Goal: Task Accomplishment & Management: Manage account settings

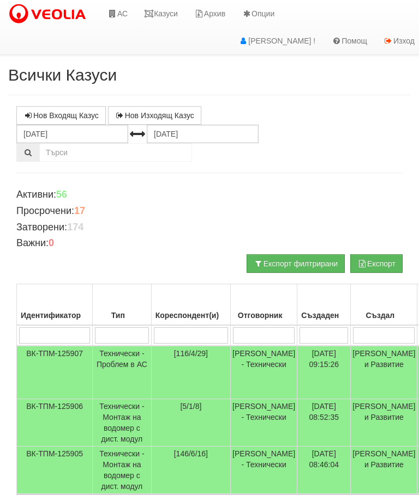
click at [125, 361] on td "Технически - Проблем в АС" at bounding box center [122, 372] width 59 height 53
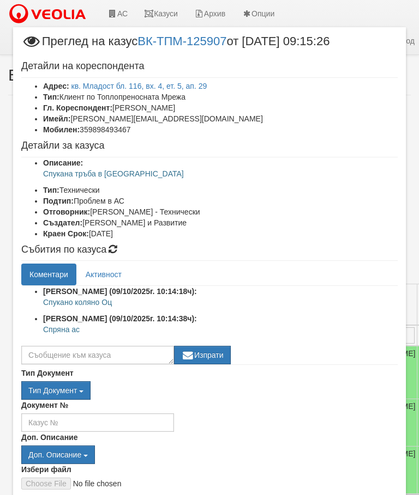
scroll to position [2, 0]
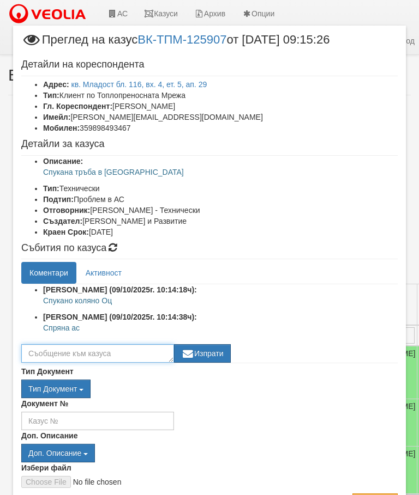
click at [51, 347] on textarea at bounding box center [97, 353] width 153 height 19
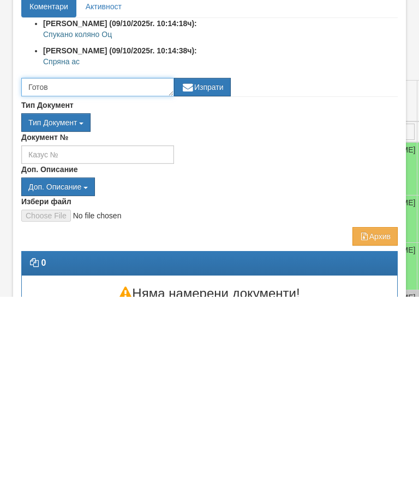
scroll to position [71, 0]
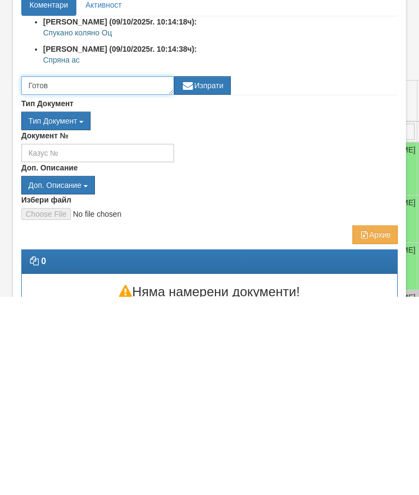
type textarea "Готов"
click at [198, 275] on button "Изпрати" at bounding box center [202, 284] width 57 height 19
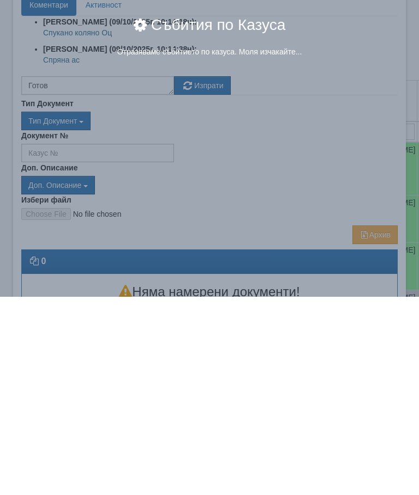
scroll to position [204, 0]
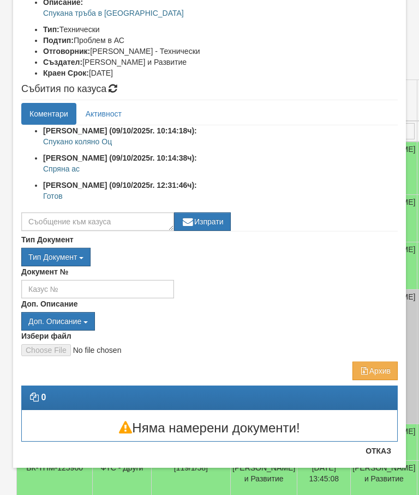
click at [381, 450] on button "Отказ" at bounding box center [378, 451] width 39 height 17
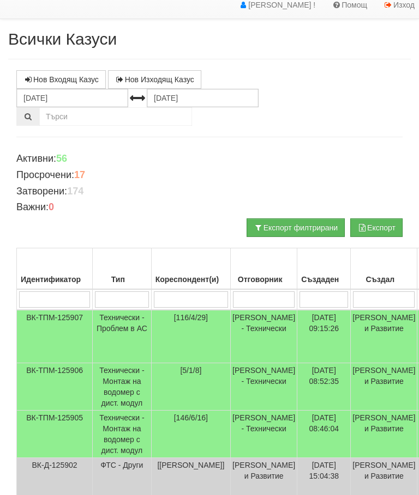
scroll to position [0, 0]
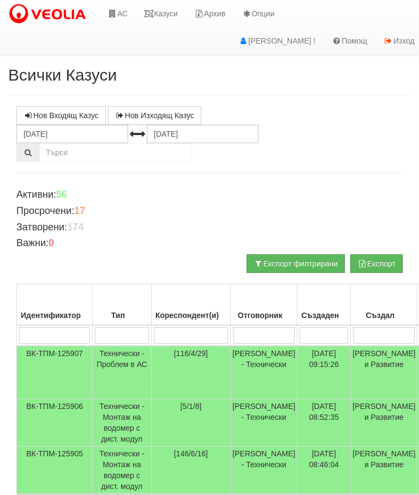
click at [167, 9] on link "Казуси" at bounding box center [161, 13] width 50 height 27
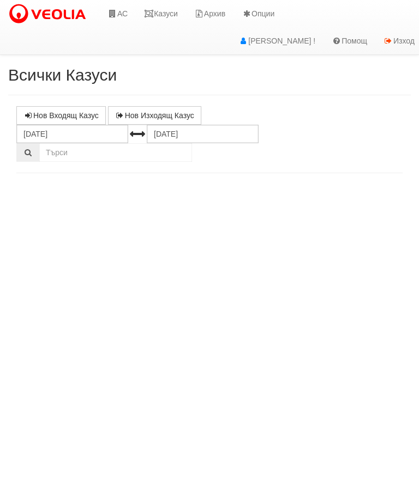
select select "10"
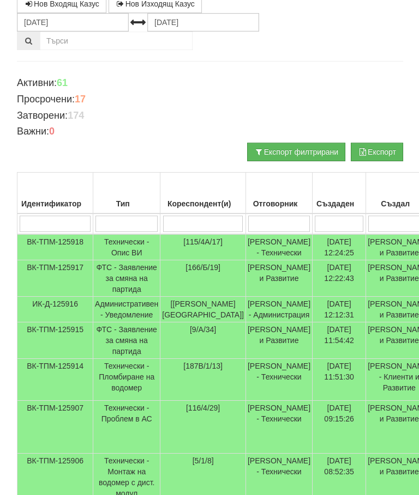
scroll to position [111, 0]
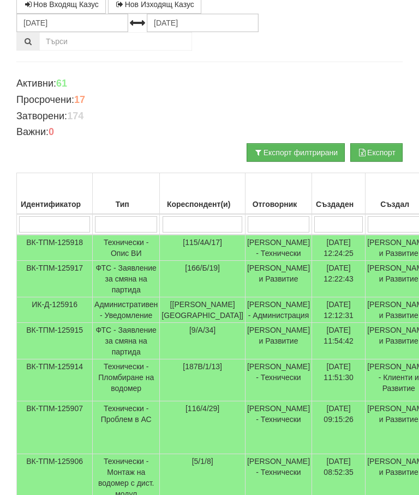
click at [120, 250] on td "Технически - Опис ВИ" at bounding box center [126, 248] width 67 height 26
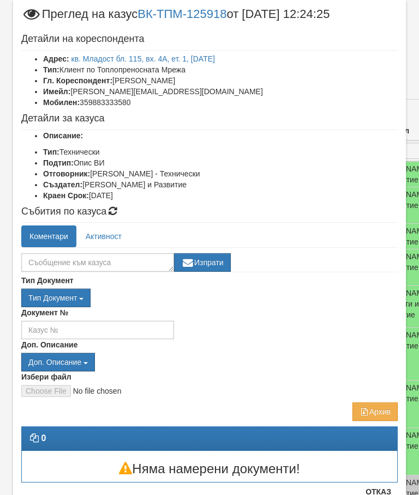
scroll to position [27, 0]
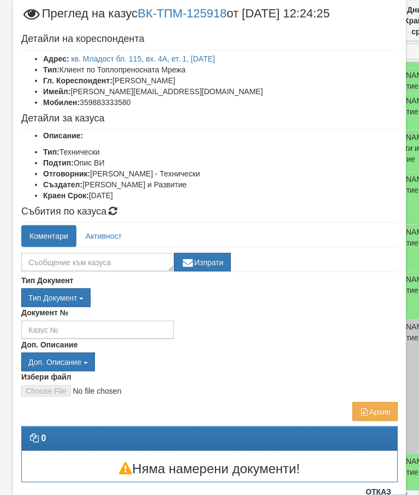
click at [383, 492] on button "Отказ" at bounding box center [378, 491] width 39 height 17
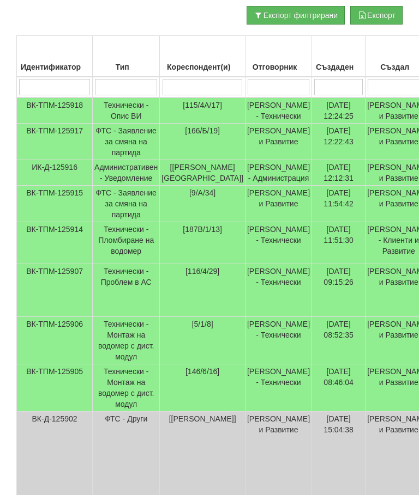
scroll to position [258, 0]
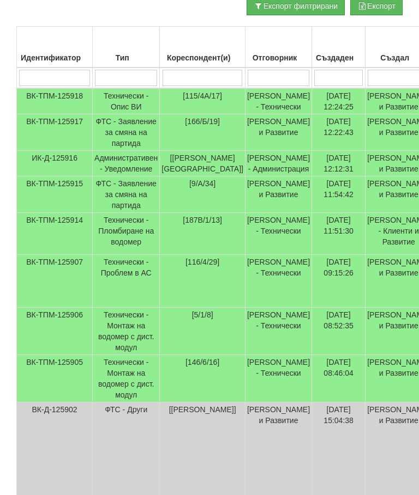
click at [133, 255] on td "Технически - Пломбиране на водомер" at bounding box center [126, 234] width 67 height 42
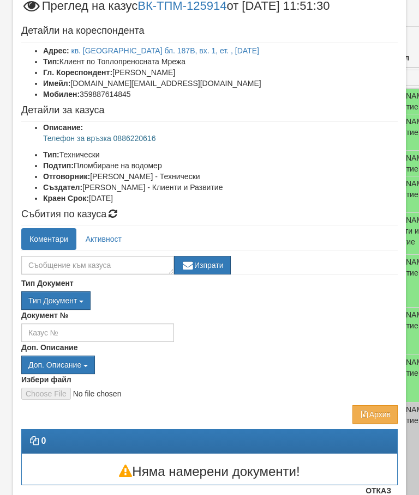
scroll to position [34, 0]
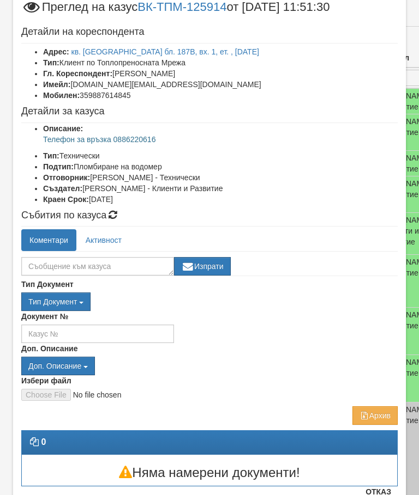
click at [391, 491] on button "Отказ" at bounding box center [378, 491] width 39 height 17
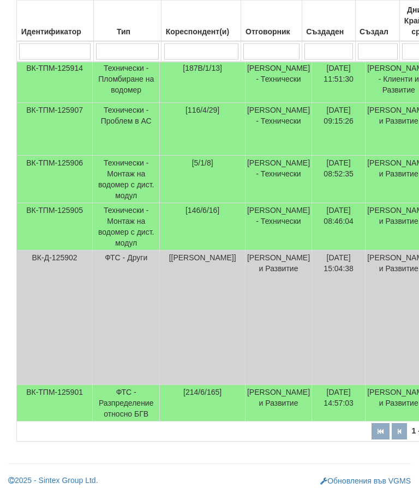
scroll to position [454, 0]
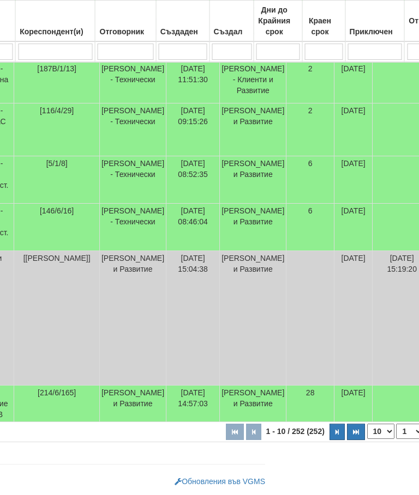
click at [330, 438] on button "button" at bounding box center [337, 432] width 15 height 16
select select "2"
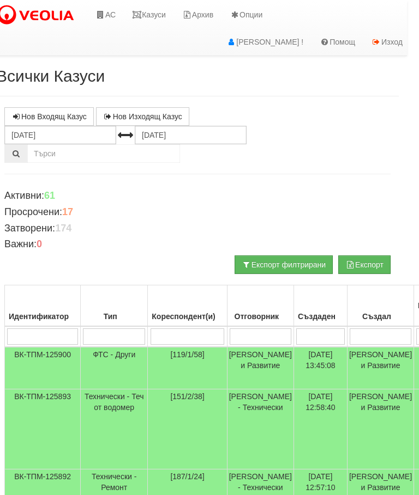
scroll to position [0, 13]
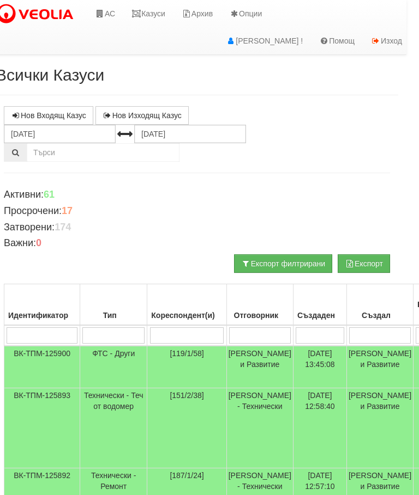
click at [154, 13] on link "Казуси" at bounding box center [148, 13] width 50 height 27
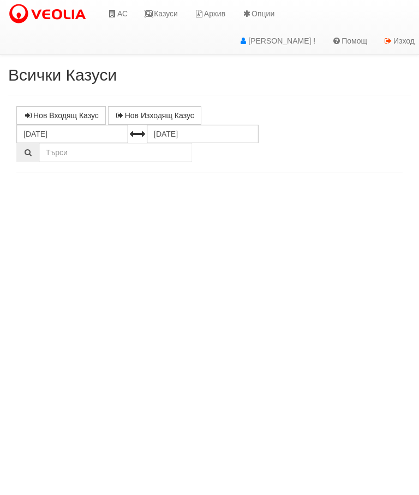
select select "10"
select select "1"
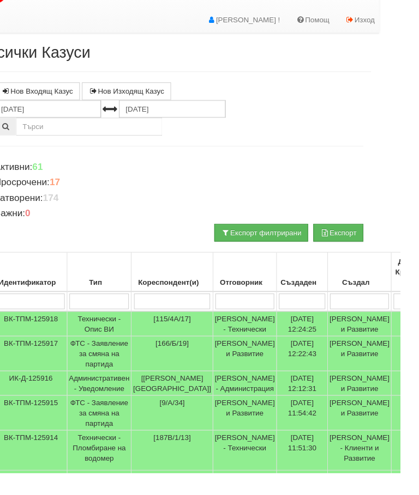
scroll to position [0, 22]
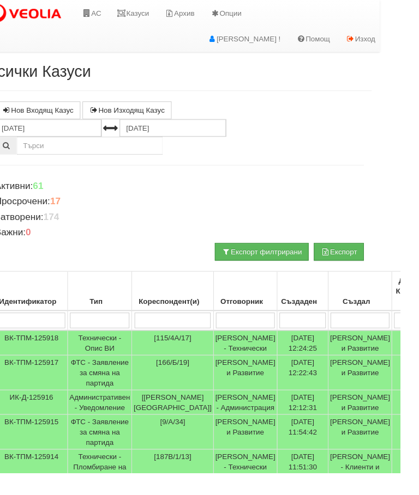
click at [138, 14] on link "Казуси" at bounding box center [139, 13] width 50 height 27
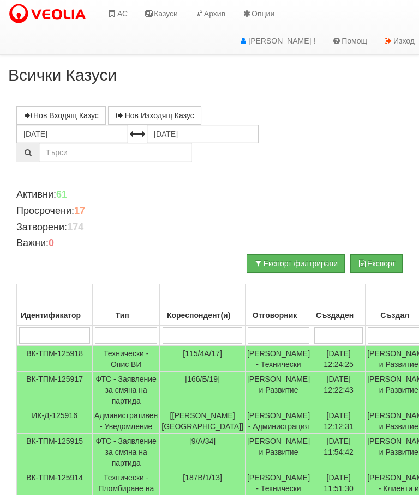
click at [270, 334] on input "search" at bounding box center [278, 336] width 62 height 16
click at [270, 333] on input "search" at bounding box center [278, 336] width 62 height 16
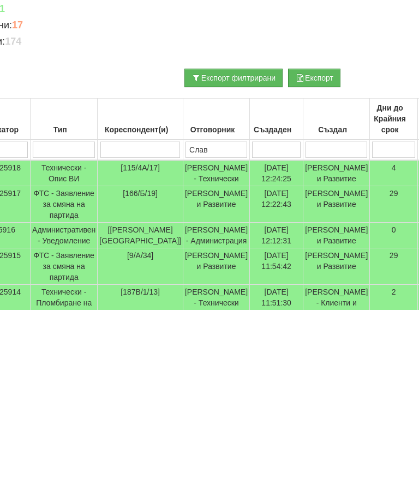
type input "Слави"
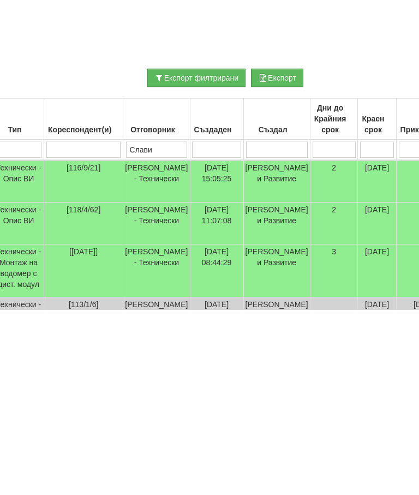
scroll to position [0, 441]
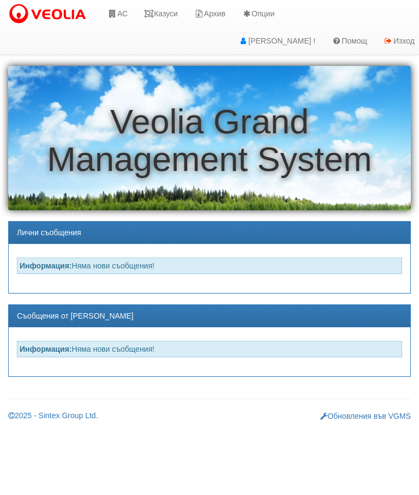
click at [161, 15] on link "Казуси" at bounding box center [161, 13] width 50 height 27
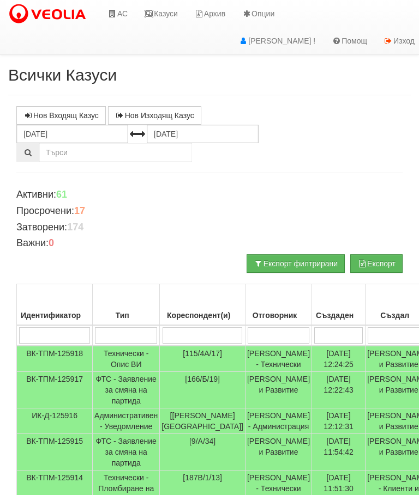
click at [274, 332] on input "search" at bounding box center [278, 336] width 62 height 16
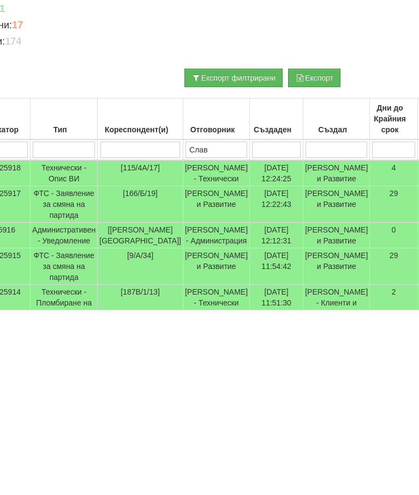
type input "Слави"
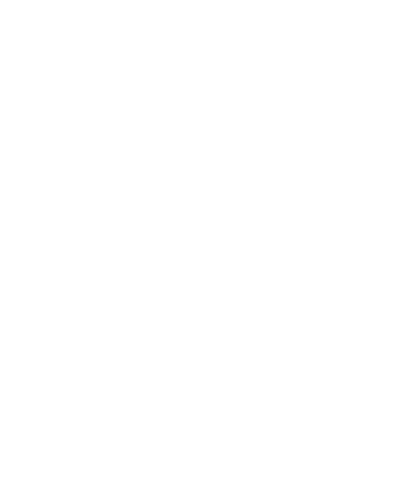
scroll to position [0, 0]
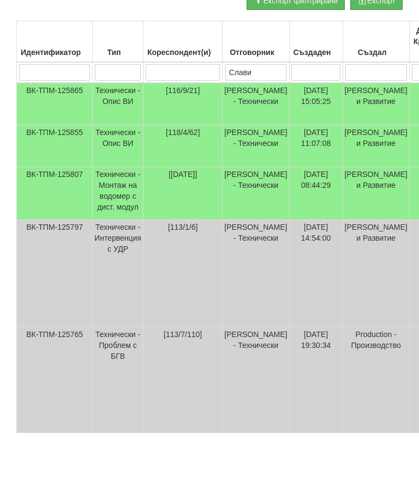
type input "Слави"
click at [101, 145] on td "Технически - Опис ВИ" at bounding box center [118, 166] width 51 height 43
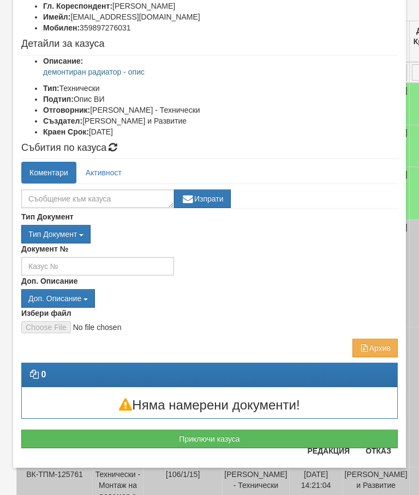
click at [383, 451] on button "Отказ" at bounding box center [378, 451] width 39 height 17
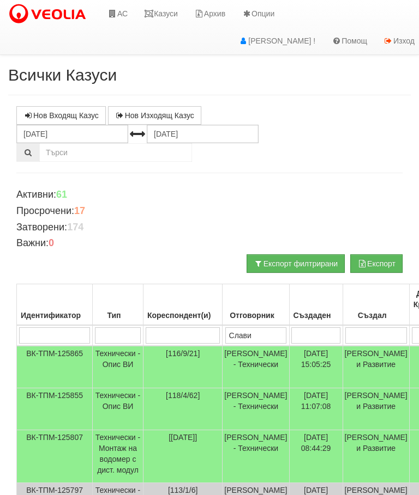
click at [162, 15] on link "Казуси" at bounding box center [161, 13] width 50 height 27
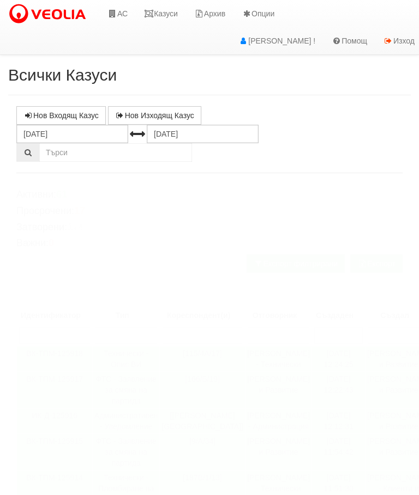
select select "10"
select select "1"
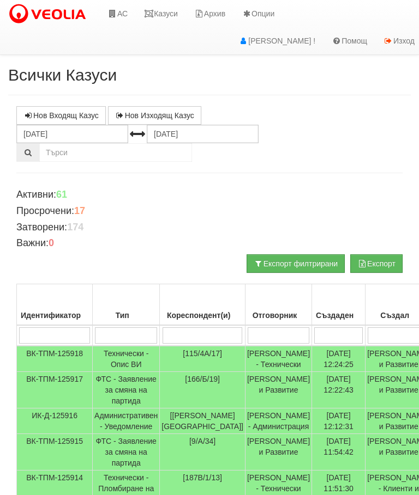
click at [162, 11] on link "Казуси" at bounding box center [161, 13] width 50 height 27
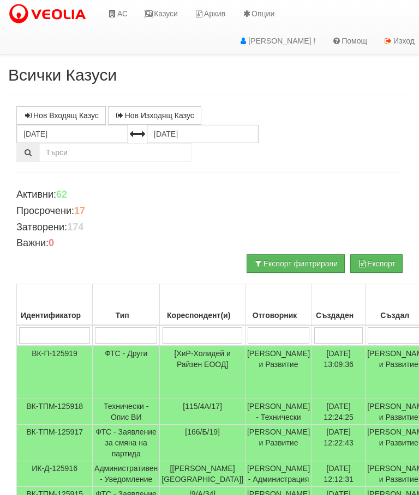
click at [176, 11] on link "Казуси" at bounding box center [161, 13] width 50 height 27
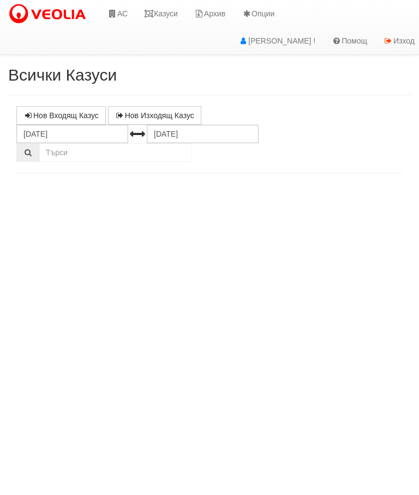
select select "10"
select select "1"
